Goal: Task Accomplishment & Management: Manage account settings

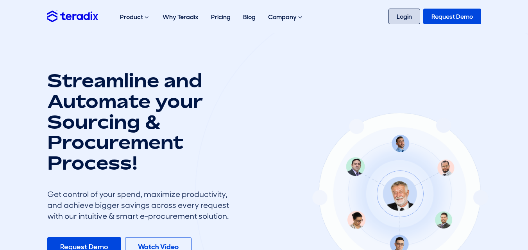
click at [401, 18] on link "Login" at bounding box center [404, 17] width 32 height 16
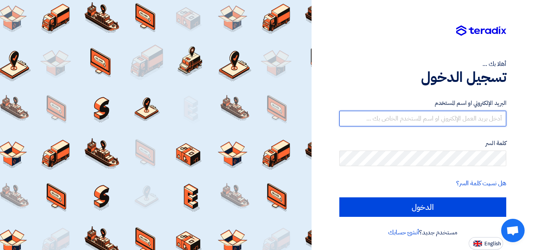
click at [396, 121] on input "text" at bounding box center [422, 119] width 167 height 16
type input "mustafaelmahdi2022@gmail.com"
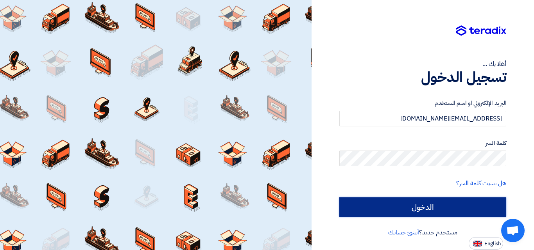
click at [457, 207] on input "الدخول" at bounding box center [422, 208] width 167 height 20
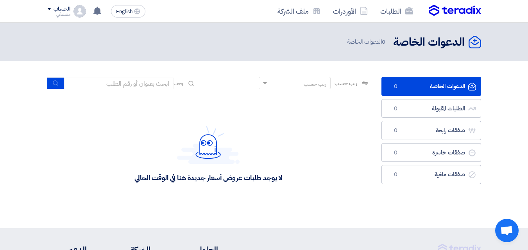
click at [509, 78] on section "الدعوات الخاصة الدعوات الخاصة 0 الطلبات المقبولة الطلبات المقبولة 0 صفقات رابحة…" at bounding box center [264, 144] width 528 height 167
click at [56, 9] on div "الحساب" at bounding box center [62, 9] width 17 height 7
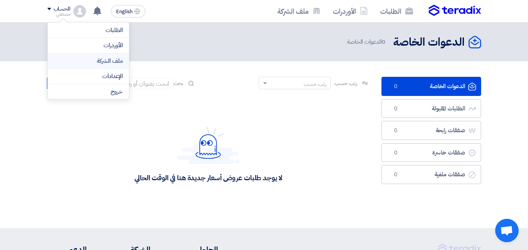
click at [93, 63] on link "ملف الشركة" at bounding box center [88, 61] width 69 height 9
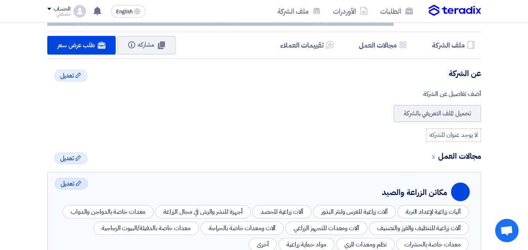
scroll to position [136, 0]
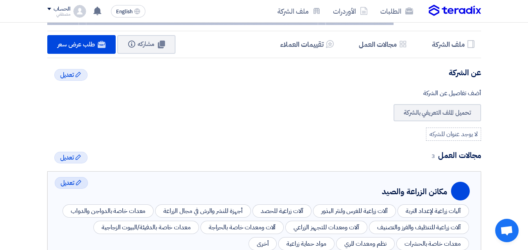
click at [445, 137] on div "لا يوجد عنوان للشركه" at bounding box center [453, 134] width 55 height 13
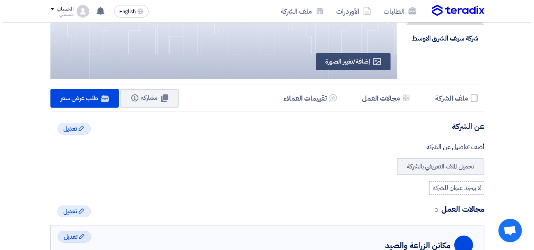
scroll to position [82, 0]
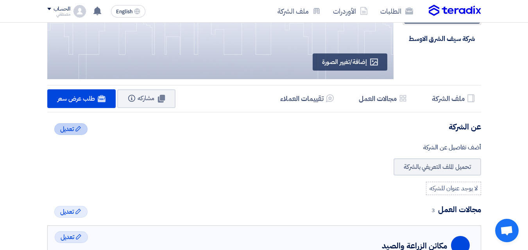
click at [70, 129] on span "تعديل" at bounding box center [67, 129] width 14 height 9
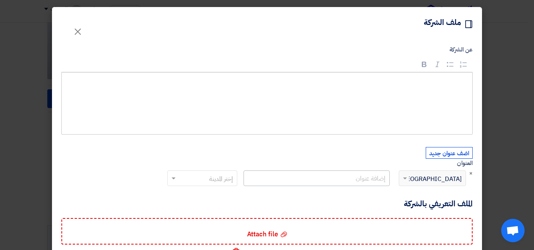
scroll to position [51, 0]
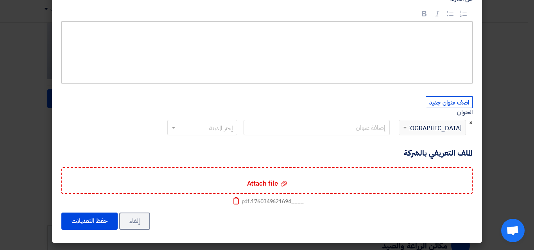
click at [472, 123] on span "×" at bounding box center [471, 122] width 4 height 9
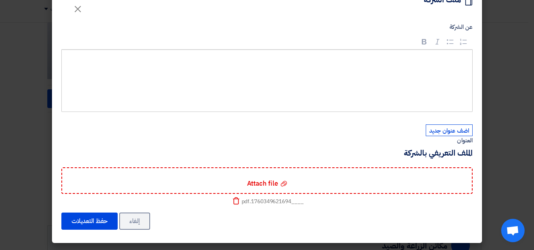
scroll to position [23, 0]
click at [450, 134] on button "اضف عنوان جديد" at bounding box center [448, 131] width 47 height 12
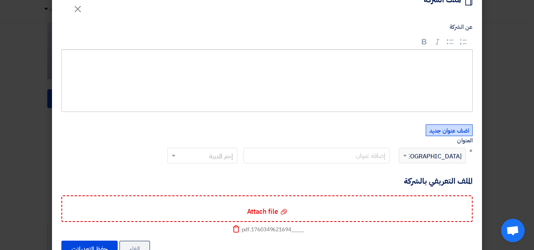
click at [437, 155] on div "إختر الدولة × Egypt" at bounding box center [437, 155] width 57 height 9
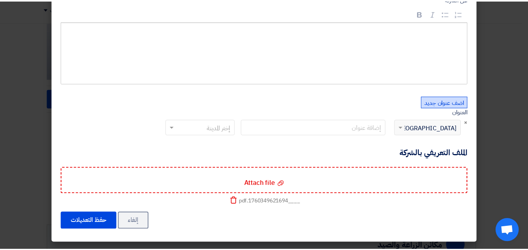
scroll to position [0, 0]
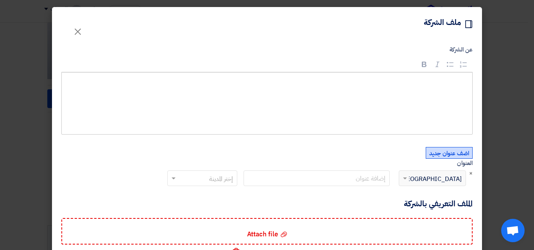
click at [444, 152] on button "اضف عنوان جديد" at bounding box center [448, 153] width 47 height 12
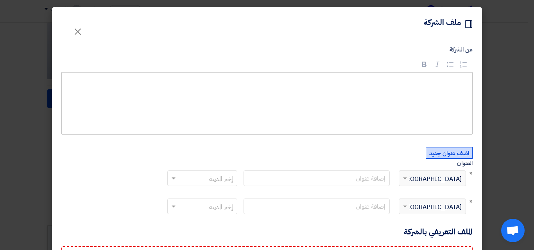
click at [448, 179] on span "Egypt" at bounding box center [430, 179] width 61 height 9
click at [407, 180] on span at bounding box center [405, 179] width 4 height 3
drag, startPoint x: 409, startPoint y: 180, endPoint x: 365, endPoint y: 176, distance: 43.9
click at [365, 176] on div "إختر الدولة × Egypt إختر المدينة" at bounding box center [316, 185] width 305 height 28
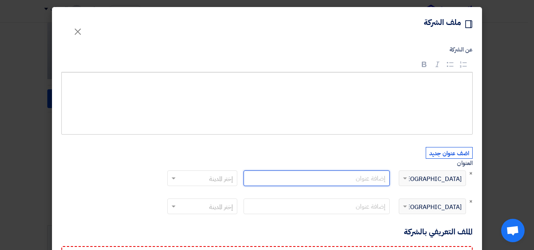
click at [365, 176] on input "text" at bounding box center [316, 179] width 146 height 16
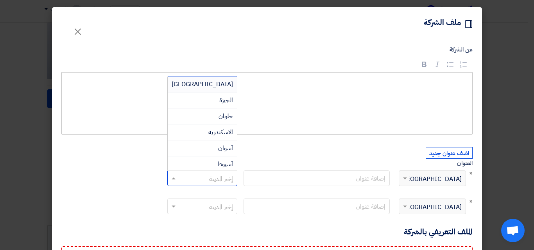
click at [226, 184] on input "text" at bounding box center [206, 179] width 54 height 13
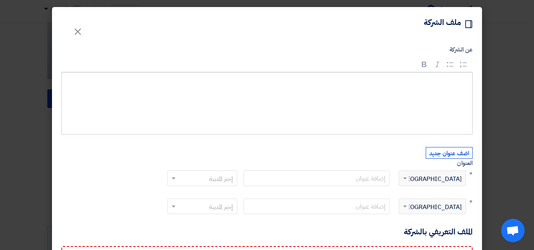
click at [475, 172] on div "عن الشركة Rich Text Editor Bold (CTRL+B) Bold Italic (CTRL+I) Italic Bulleted L…" at bounding box center [267, 181] width 430 height 281
click at [472, 172] on span "×" at bounding box center [471, 173] width 4 height 9
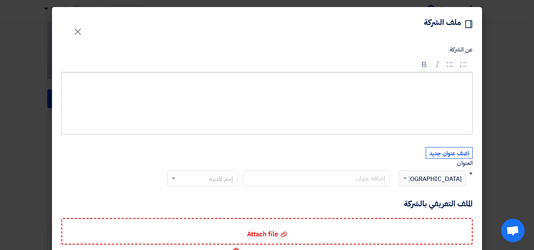
click at [472, 172] on span "×" at bounding box center [471, 173] width 4 height 9
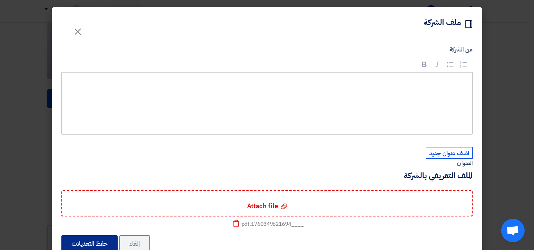
click at [104, 239] on button "حفظ التعديلات" at bounding box center [89, 244] width 56 height 17
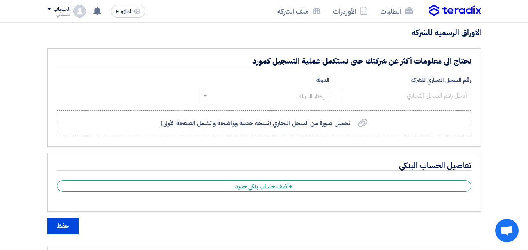
scroll to position [682, 0]
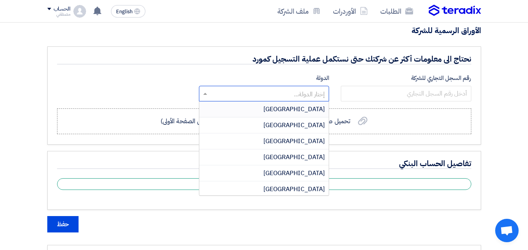
click at [252, 98] on input "text" at bounding box center [268, 94] width 114 height 13
type input "sa"
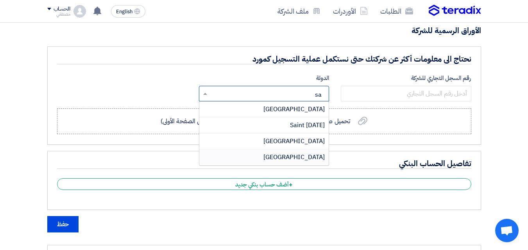
click at [293, 154] on span "Saudi Arabia" at bounding box center [293, 157] width 61 height 9
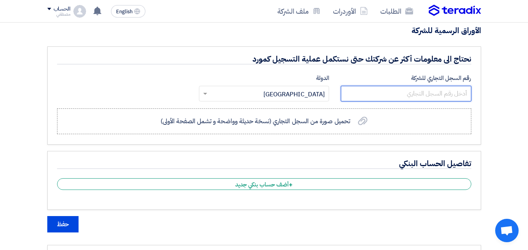
click at [393, 94] on input "number" at bounding box center [406, 94] width 130 height 16
type input "3"
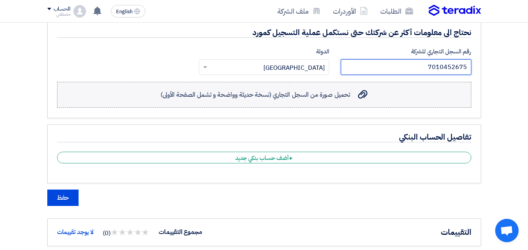
scroll to position [709, 0]
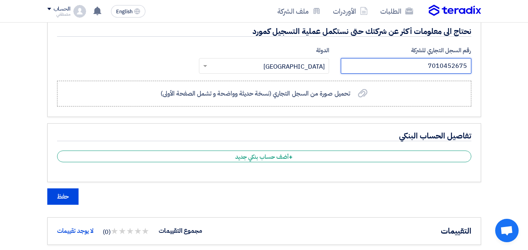
type input "7010452675"
click at [272, 95] on span "تحميل صورة من السجل التجاري (نسخة حديثة وواضحة و تشمل الصفحة الأولى)" at bounding box center [255, 93] width 189 height 9
click at [0, 0] on input "تحميل صورة من السجل التجاري (نسخة حديثة وواضحة و تشمل الصفحة الأولى) تحميل صورة…" at bounding box center [0, 0] width 0 height 0
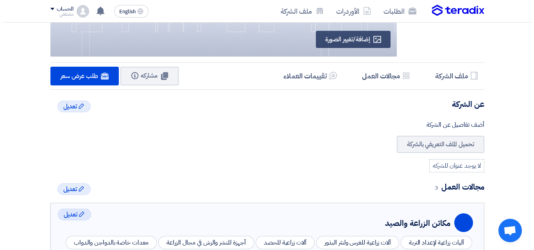
scroll to position [105, 0]
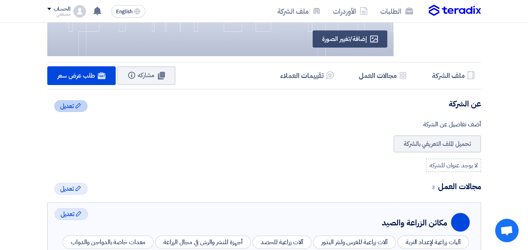
click at [83, 104] on div "Edit تعديل" at bounding box center [71, 106] width 34 height 12
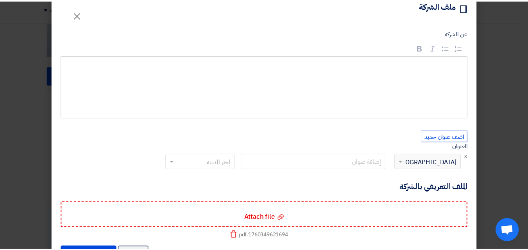
scroll to position [0, 0]
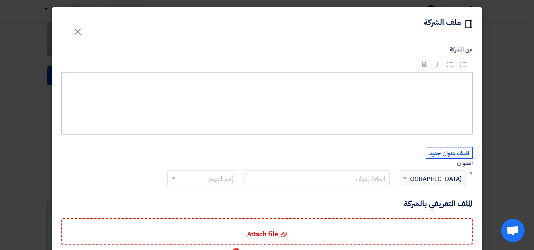
click at [456, 178] on span "Egypt" at bounding box center [430, 179] width 61 height 9
click at [456, 155] on button "اضف عنوان جديد" at bounding box center [448, 153] width 47 height 12
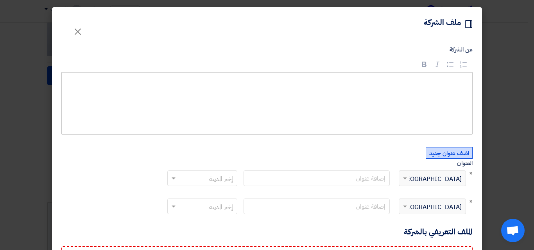
click at [449, 179] on span "Egypt" at bounding box center [430, 179] width 61 height 9
drag, startPoint x: 449, startPoint y: 179, endPoint x: 404, endPoint y: 179, distance: 45.3
click at [404, 179] on div "إختر الدولة × Egypt" at bounding box center [432, 179] width 67 height 16
drag, startPoint x: 404, startPoint y: 179, endPoint x: 409, endPoint y: 177, distance: 5.8
click at [409, 177] on span at bounding box center [404, 178] width 10 height 9
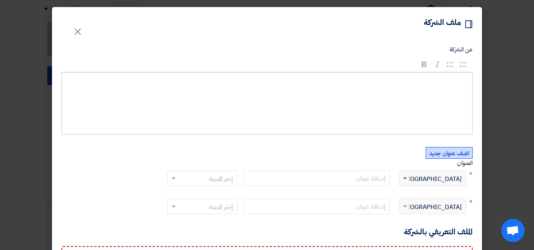
click at [407, 179] on span at bounding box center [405, 179] width 4 height 3
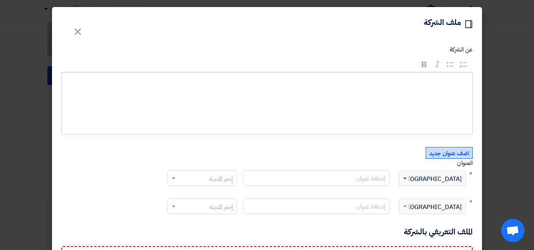
click at [407, 179] on span at bounding box center [405, 179] width 4 height 3
click at [472, 173] on span "×" at bounding box center [471, 173] width 4 height 9
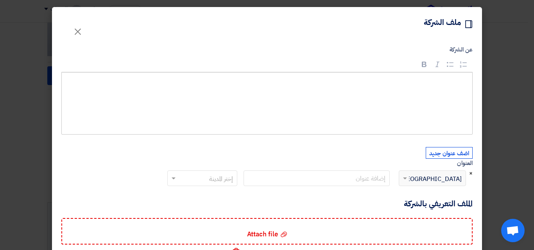
click at [472, 173] on span "×" at bounding box center [471, 173] width 4 height 9
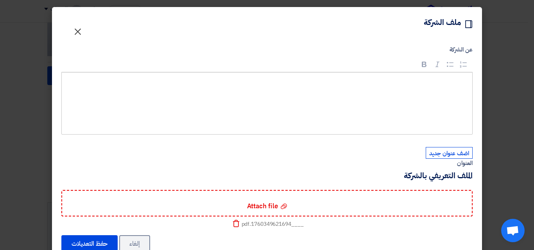
click at [81, 30] on span "×" at bounding box center [77, 31] width 9 height 23
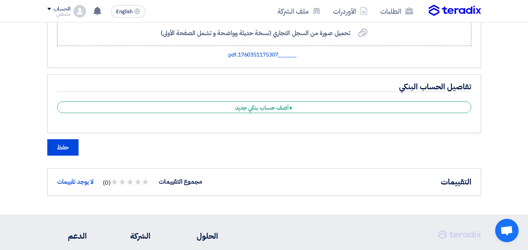
scroll to position [768, 0]
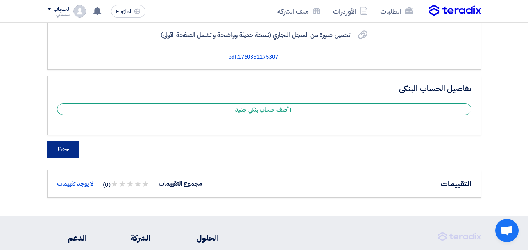
click at [66, 152] on button "حفظ" at bounding box center [62, 149] width 31 height 16
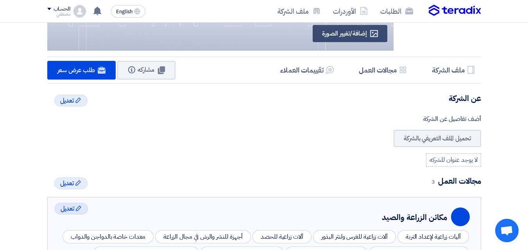
scroll to position [0, 0]
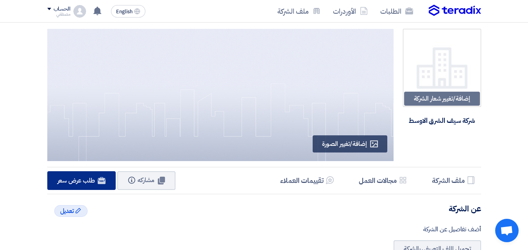
click at [88, 180] on span "طلب عرض سعر" at bounding box center [76, 180] width 38 height 9
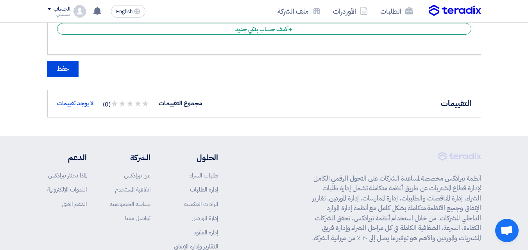
scroll to position [847, 0]
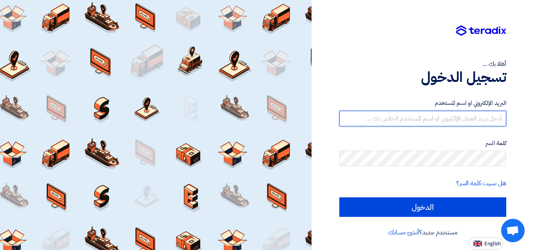
click at [416, 123] on input "text" at bounding box center [422, 119] width 167 height 16
type input "mustafaelmahdi2022@gmail.com"
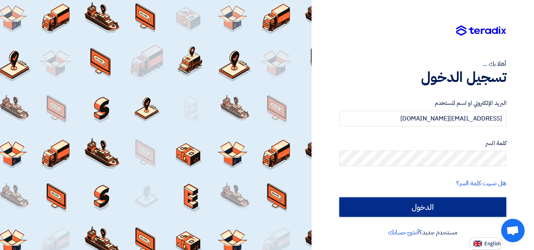
click at [427, 202] on input "الدخول" at bounding box center [422, 208] width 167 height 20
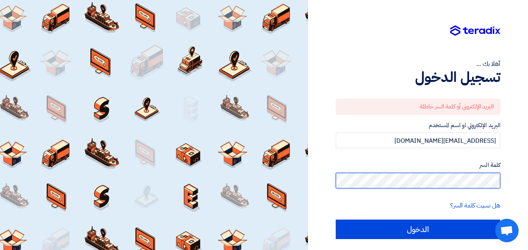
click at [524, 183] on div "أهلا بك ... تسجيل الدخول البريد الإلكتروني أو كلمة السر خاطئة البريد الإلكتروني…" at bounding box center [418, 136] width 220 height 272
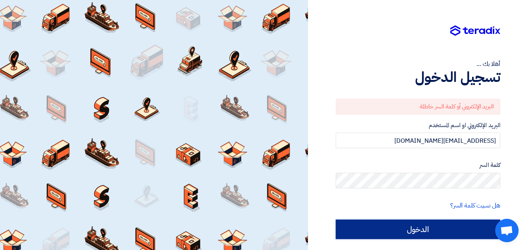
click at [456, 229] on input "الدخول" at bounding box center [418, 230] width 164 height 20
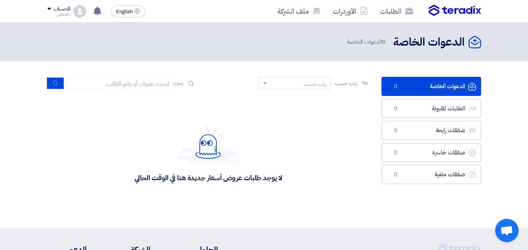
click at [55, 13] on div "الحساب" at bounding box center [62, 9] width 17 height 7
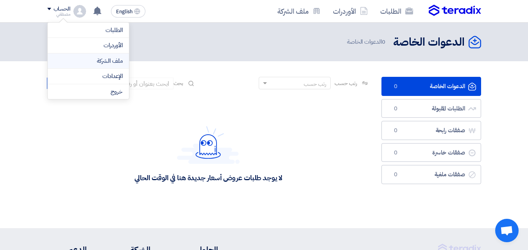
click at [104, 65] on link "ملف الشركة" at bounding box center [88, 61] width 69 height 9
